Goal: Book appointment/travel/reservation

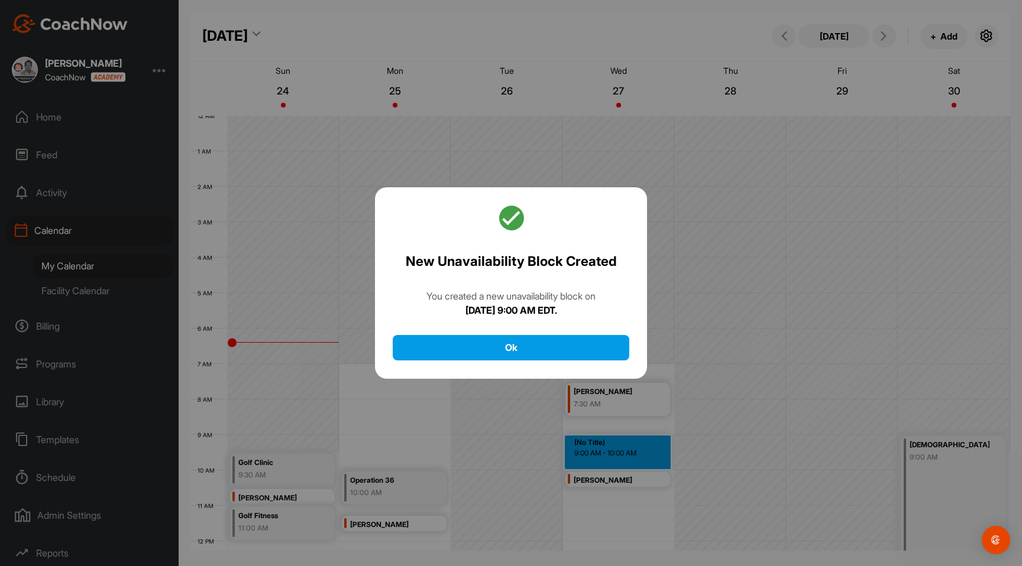
scroll to position [205, 0]
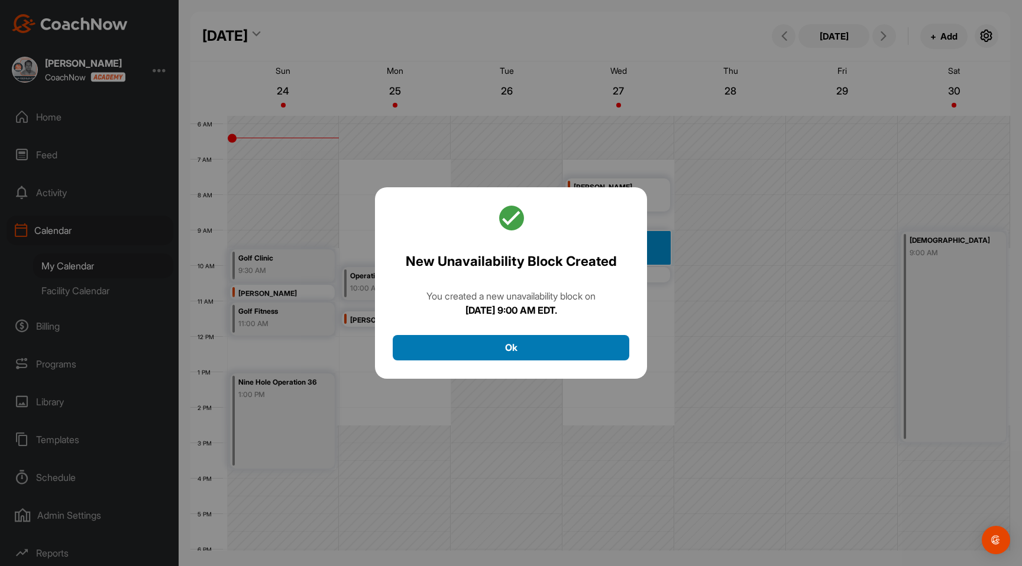
click at [576, 358] on button "Ok" at bounding box center [511, 347] width 237 height 25
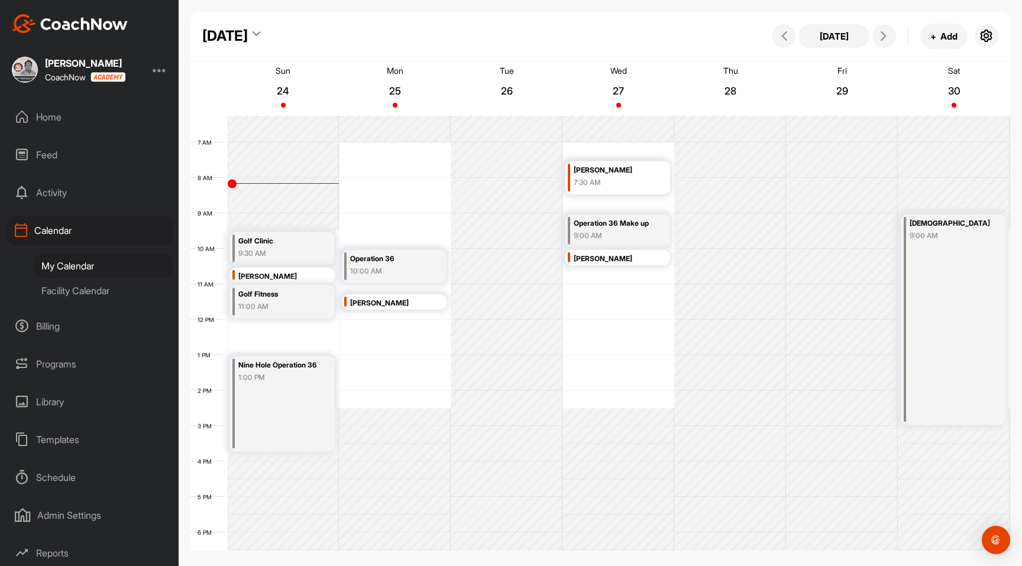
scroll to position [218, 0]
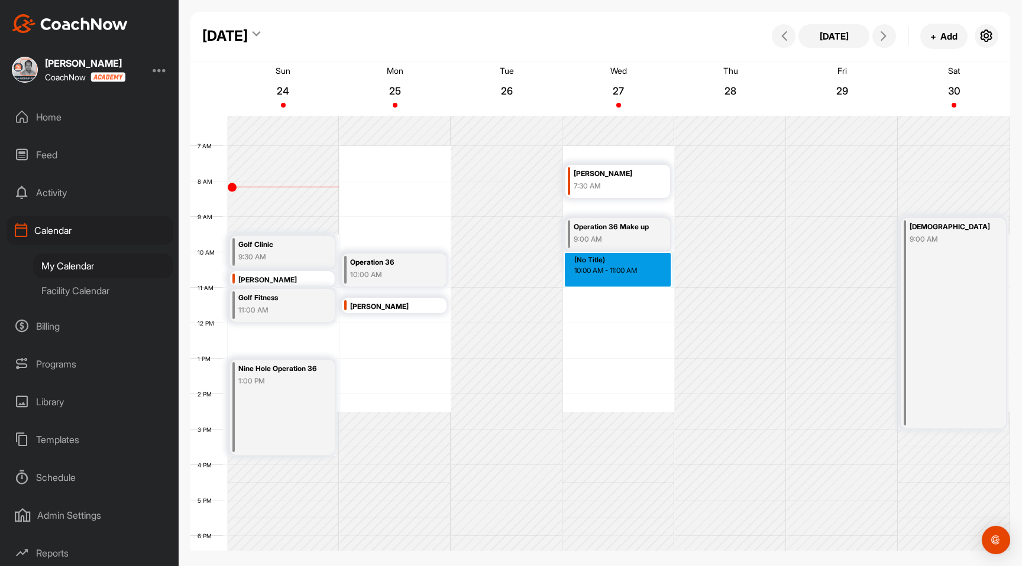
click at [619, 274] on div "12 AM 1 AM 2 AM 3 AM 4 AM 5 AM 6 AM 7 AM 8 AM 9 AM 10 AM 11 AM 12 PM 1 PM 2 PM …" at bounding box center [600, 324] width 820 height 852
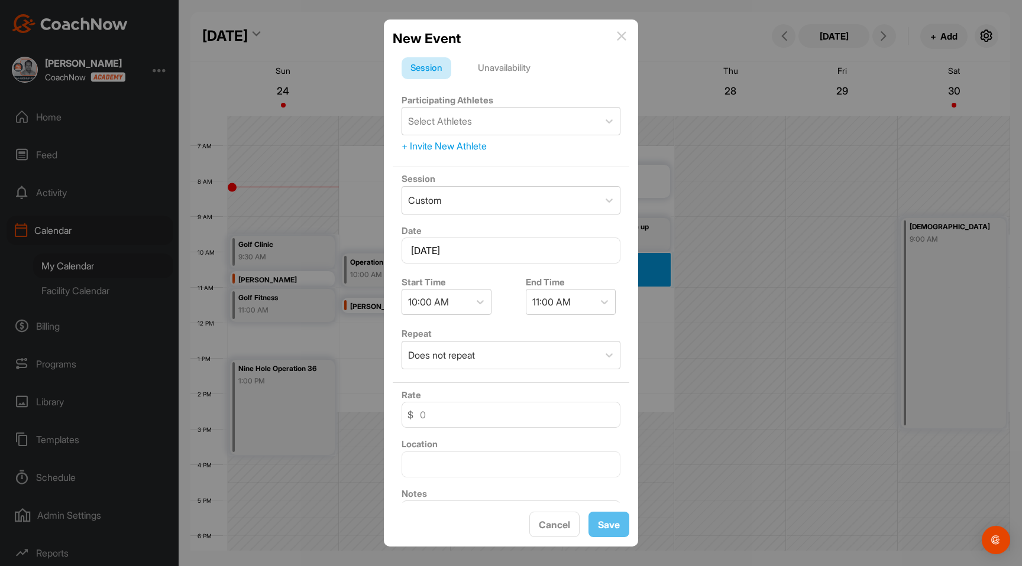
click at [626, 39] on img at bounding box center [621, 35] width 9 height 9
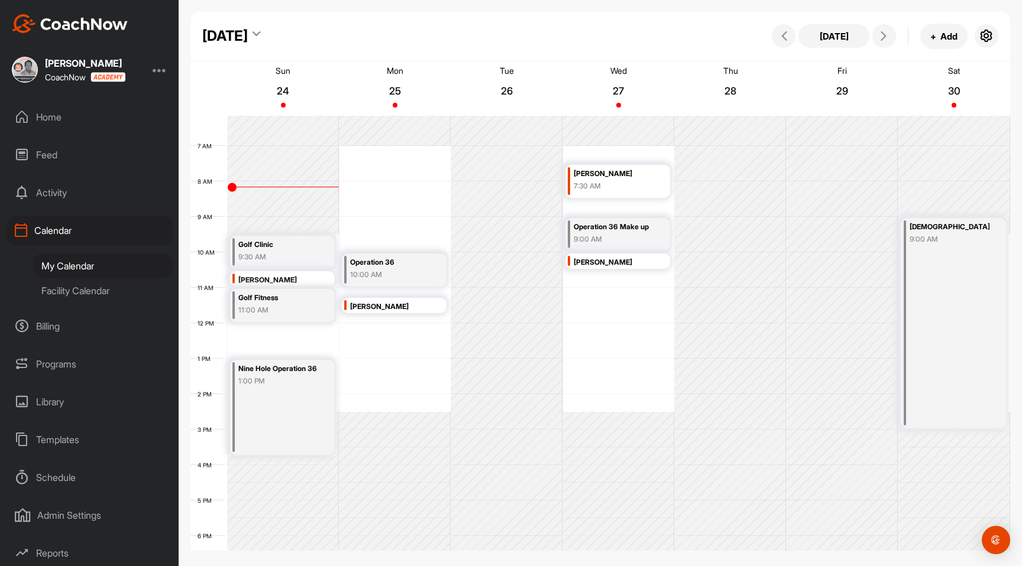
click at [299, 280] on div "[PERSON_NAME]" at bounding box center [278, 281] width 80 height 14
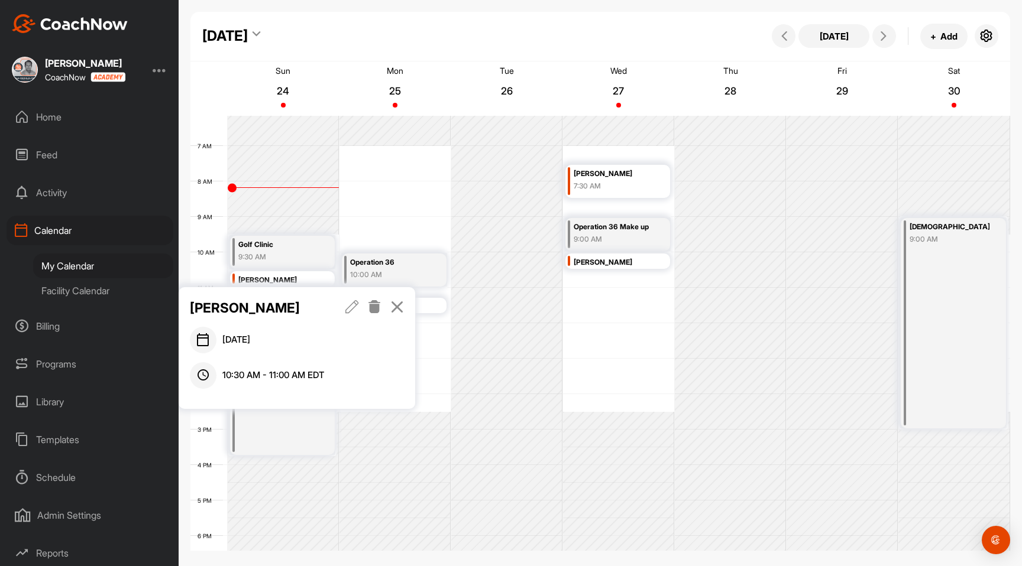
click at [352, 307] on icon at bounding box center [352, 306] width 14 height 13
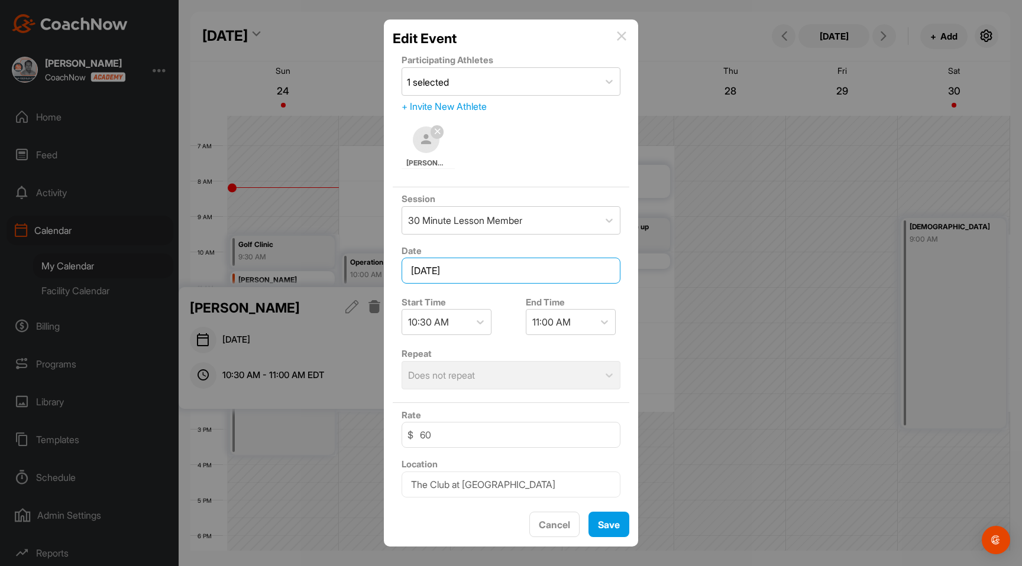
click at [483, 271] on input "[DATE]" at bounding box center [511, 271] width 219 height 26
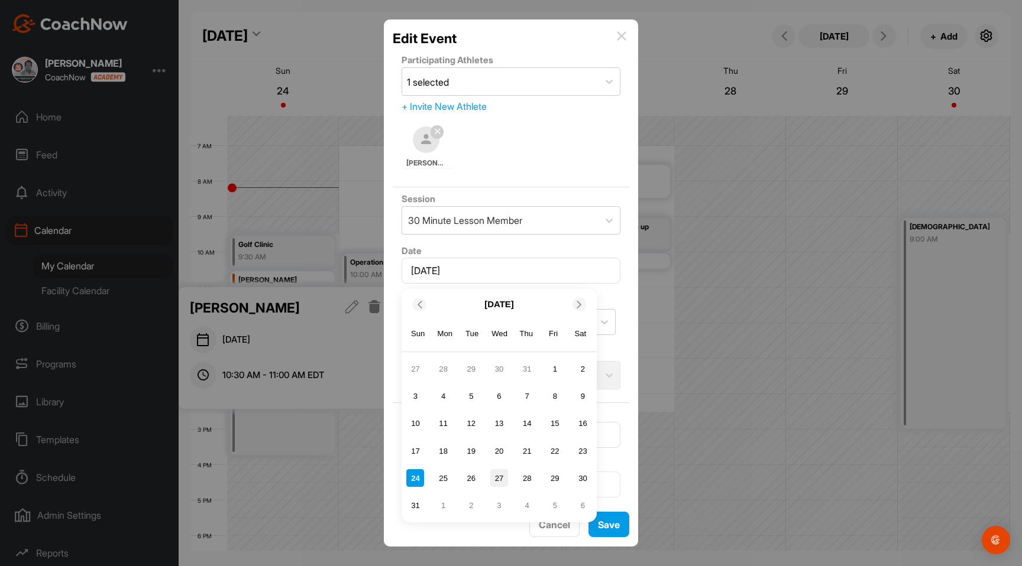
click at [501, 478] on div "27" at bounding box center [499, 479] width 18 height 18
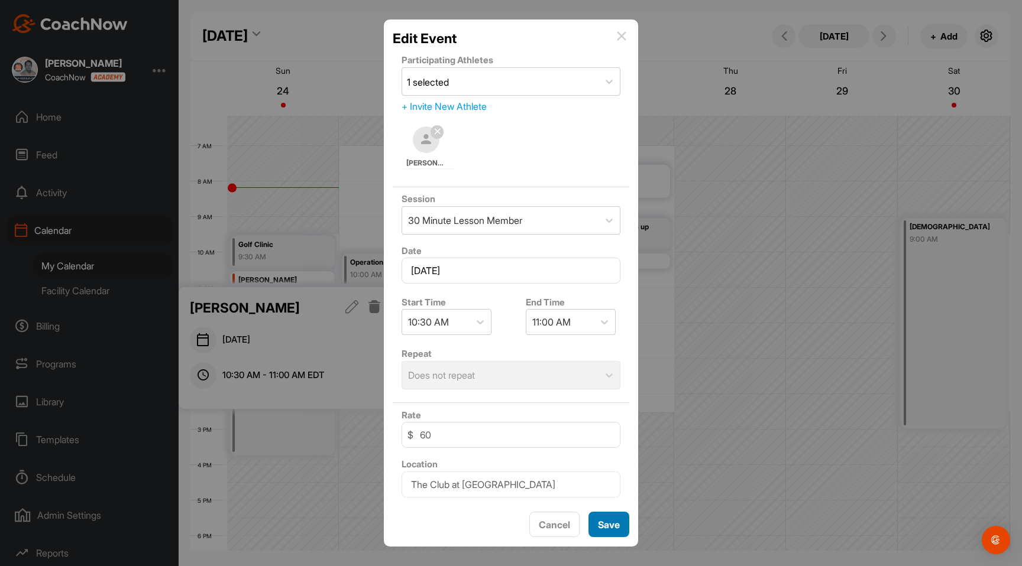
click at [602, 527] on button "Save" at bounding box center [608, 524] width 41 height 25
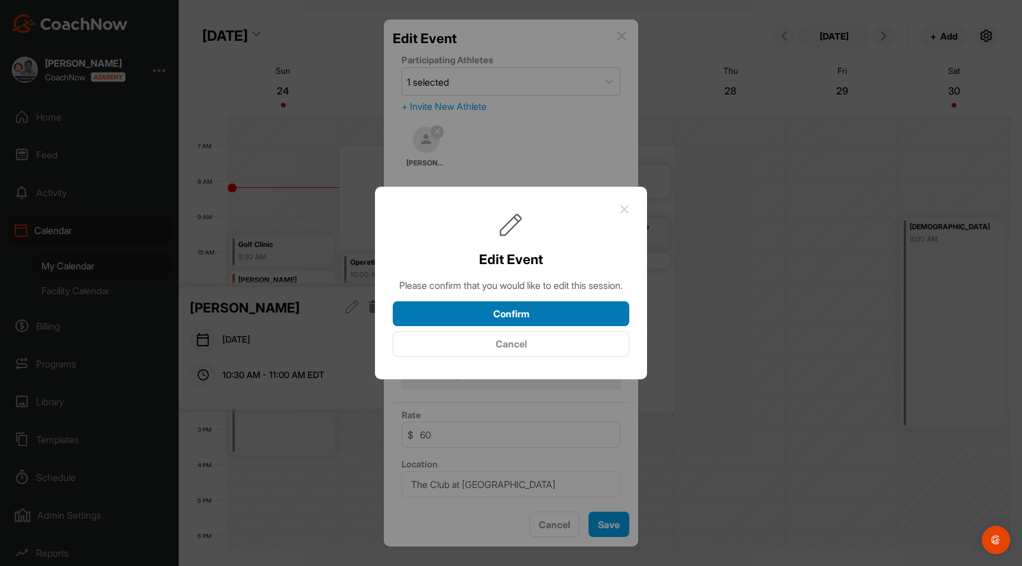
click at [574, 326] on button "Confirm" at bounding box center [511, 314] width 237 height 25
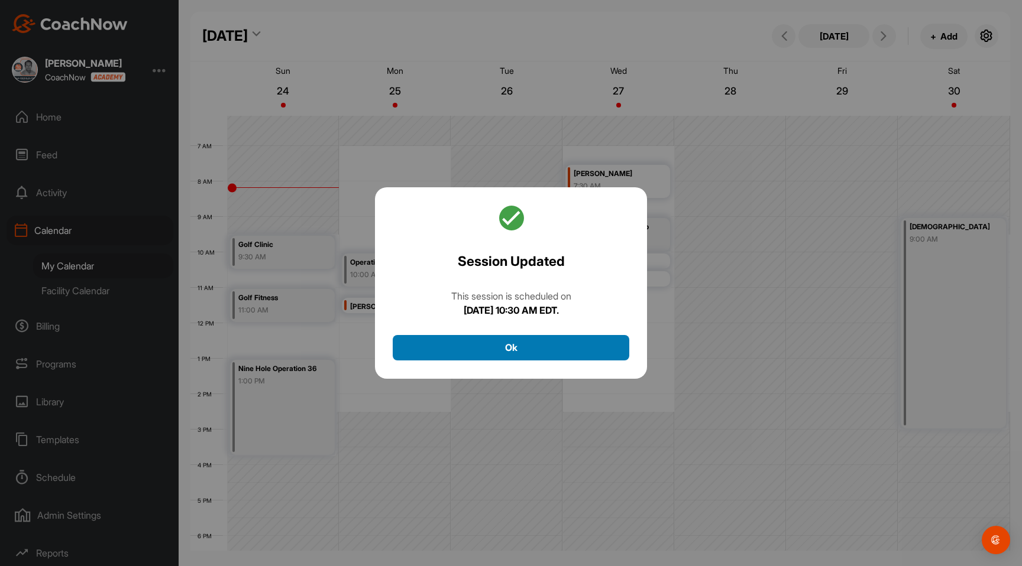
click at [555, 344] on button "Ok" at bounding box center [511, 347] width 237 height 25
